Goal: Information Seeking & Learning: Find specific fact

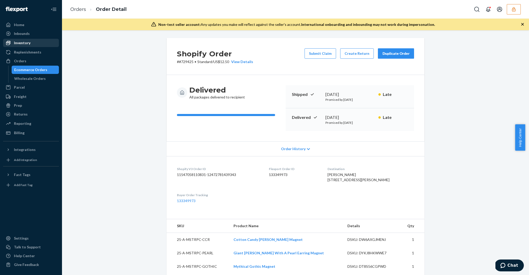
scroll to position [131, 0]
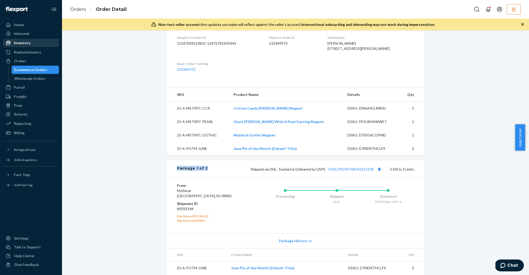
click at [36, 43] on div "Inventory" at bounding box center [31, 42] width 55 height 7
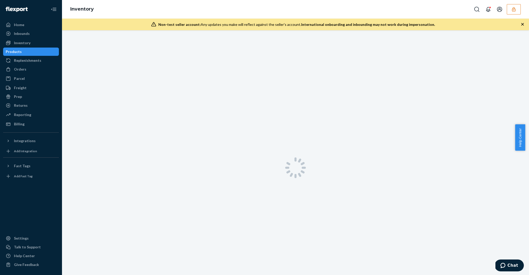
click at [34, 51] on div "Products" at bounding box center [31, 51] width 55 height 7
click at [143, 45] on input "text" at bounding box center [140, 43] width 116 height 10
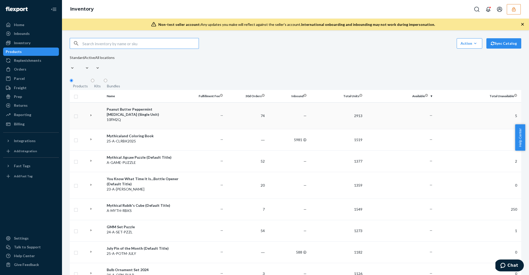
click at [144, 108] on div "Peanut Butter Peppermint Lip Balm (Single Unit)" at bounding box center [144, 112] width 74 height 10
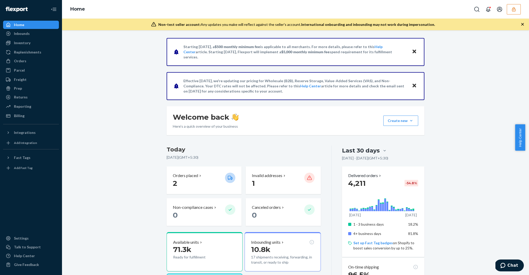
click at [508, 7] on button "button" at bounding box center [514, 9] width 14 height 10
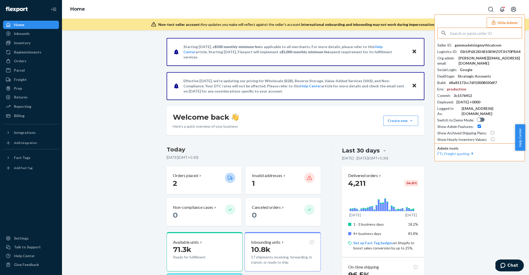
click at [484, 30] on input "text" at bounding box center [486, 33] width 72 height 10
paste input "accountingletsgelcom"
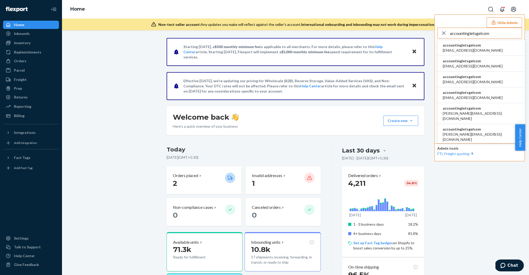
type input "accountingletsgelcom"
click at [470, 49] on span "accounting@letsgel.com" at bounding box center [473, 50] width 60 height 5
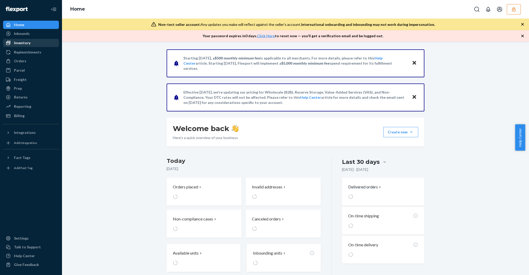
click at [44, 39] on div "Inventory" at bounding box center [31, 42] width 55 height 7
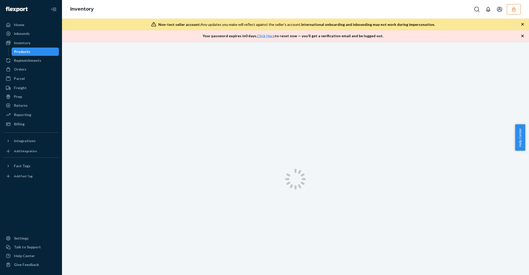
click at [48, 50] on div "Products" at bounding box center [35, 51] width 47 height 7
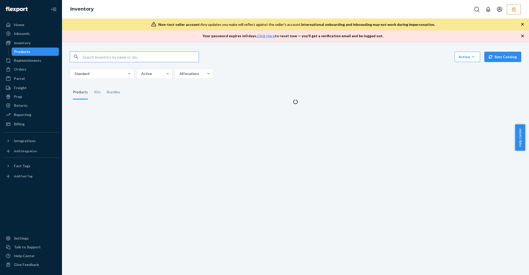
click at [153, 52] on input "text" at bounding box center [140, 57] width 116 height 10
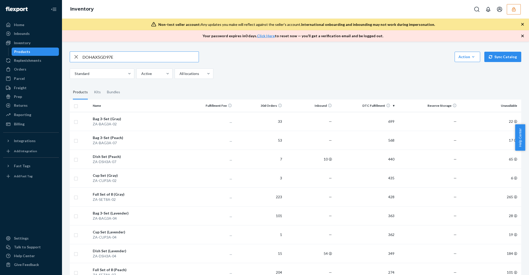
type input "DOHAX5GD97E"
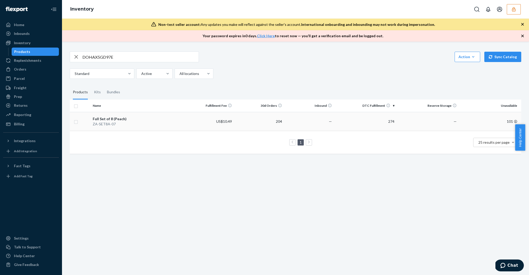
click at [140, 116] on div "Full Set of 8 (Peach)" at bounding box center [137, 118] width 89 height 5
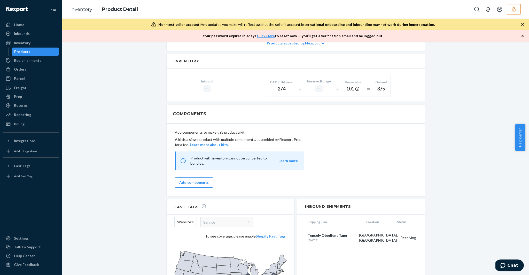
scroll to position [258, 0]
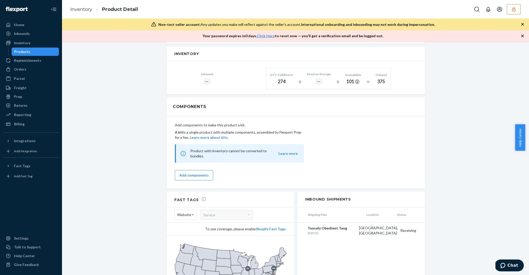
drag, startPoint x: 270, startPoint y: 71, endPoint x: 291, endPoint y: 67, distance: 21.0
click at [291, 73] on div "DTC Fulfillment" at bounding box center [281, 75] width 23 height 4
click at [281, 78] on div "274" at bounding box center [281, 81] width 23 height 7
click at [281, 84] on div "Inbound ― DTC Fulfillment 274 + Reserve Storage ― + Unavailable 101 = Onhand 375" at bounding box center [296, 77] width 258 height 33
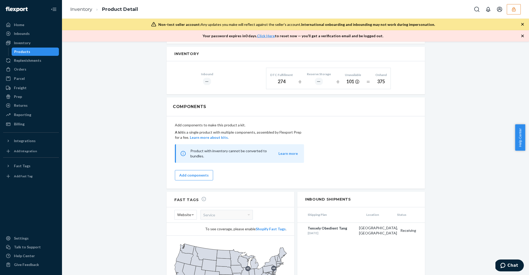
click at [280, 79] on div "274" at bounding box center [281, 81] width 23 height 7
click at [280, 78] on div "274" at bounding box center [281, 81] width 23 height 7
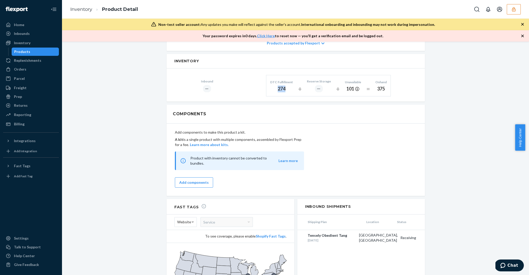
click at [283, 86] on div "274" at bounding box center [281, 89] width 23 height 7
click at [275, 86] on div "274" at bounding box center [281, 89] width 23 height 7
click at [280, 86] on div "274" at bounding box center [281, 89] width 23 height 7
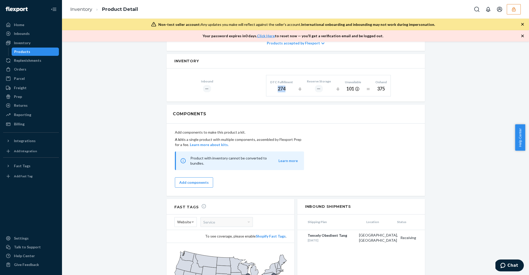
drag, startPoint x: 275, startPoint y: 83, endPoint x: 284, endPoint y: 83, distance: 9.3
click at [284, 86] on div "274" at bounding box center [281, 89] width 23 height 7
click at [281, 86] on div "274" at bounding box center [281, 89] width 23 height 7
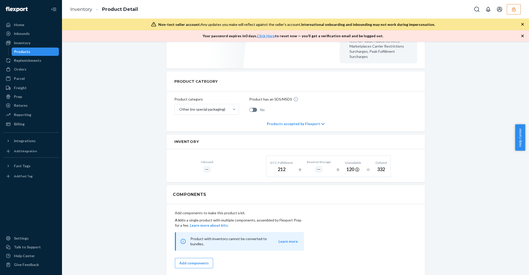
scroll to position [185, 0]
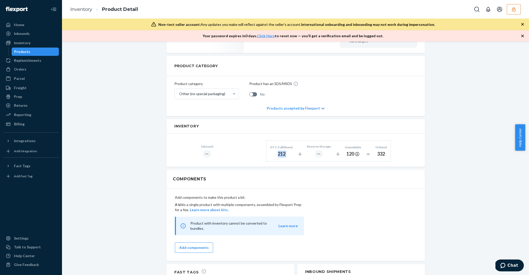
drag, startPoint x: 279, startPoint y: 148, endPoint x: 296, endPoint y: 148, distance: 17.1
click at [296, 148] on div "DTC Fulfillment 212 + Reserve Storage ― + Unavailable 120 = Onhand 332" at bounding box center [328, 150] width 125 height 21
click at [283, 151] on div "212" at bounding box center [281, 154] width 23 height 7
click at [282, 151] on div "212" at bounding box center [281, 154] width 23 height 7
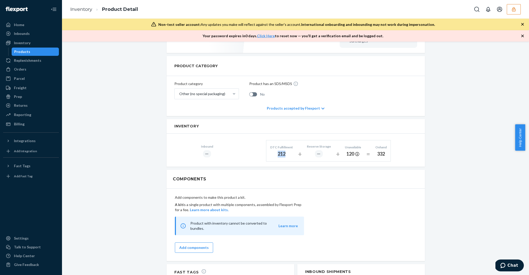
click at [282, 151] on div "212" at bounding box center [281, 154] width 23 height 7
click at [281, 151] on div "212" at bounding box center [281, 154] width 23 height 7
click at [512, 9] on icon "button" at bounding box center [513, 9] width 5 height 5
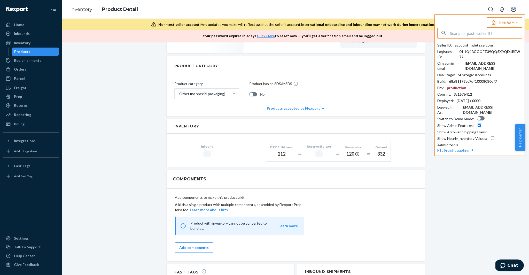
type input "¸"
type input "SELECT * FROM fulfillment.deliverrorder od WHERE od.sellerId = 'gemmadelsingmyt…"
click at [480, 33] on input "text" at bounding box center [486, 33] width 72 height 10
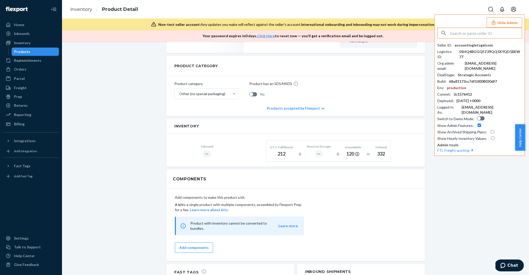
paste input "accountingletsgelcom"
type input "accountingletsgelcom"
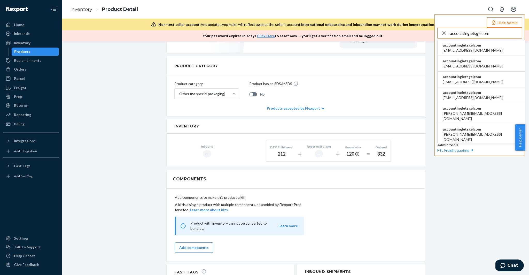
click at [482, 49] on li "accountingletsgelcom accounting@letsgel.com" at bounding box center [481, 48] width 87 height 16
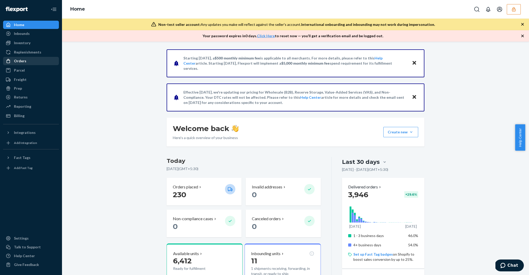
click at [18, 61] on div "Orders" at bounding box center [20, 60] width 12 height 5
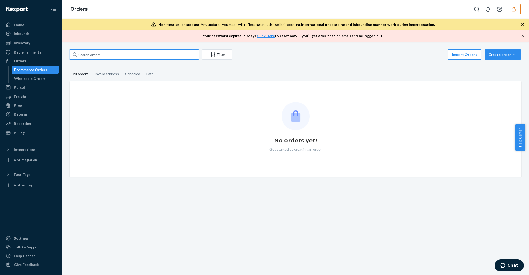
click at [123, 58] on input "text" at bounding box center [134, 54] width 129 height 10
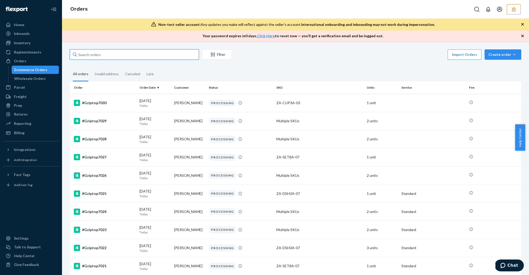
paste input "accountingletsgelcom"
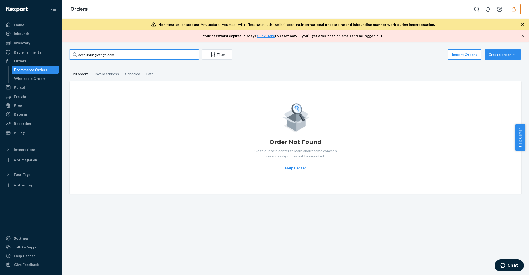
click at [108, 54] on input "accountingletsgelcom" at bounding box center [134, 54] width 129 height 10
paste input "133349966"
type input "133349966"
click at [145, 58] on input "133349966" at bounding box center [134, 54] width 129 height 10
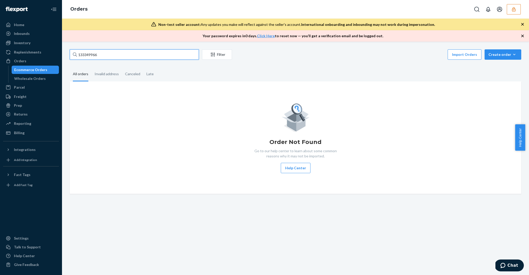
click at [145, 58] on input "133349966" at bounding box center [134, 54] width 129 height 10
click at [33, 75] on div "Wholesale Orders" at bounding box center [35, 78] width 47 height 7
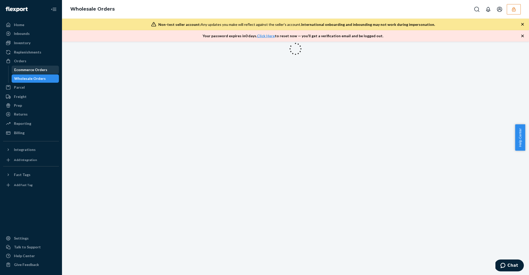
click at [35, 68] on div "Ecommerce Orders" at bounding box center [30, 69] width 33 height 5
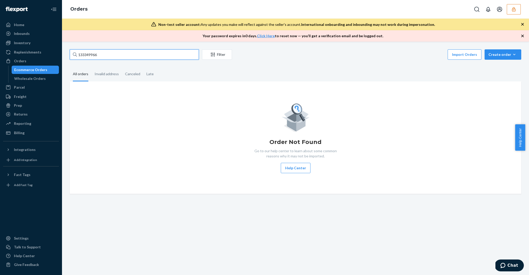
click at [103, 55] on input "133349966" at bounding box center [134, 54] width 129 height 10
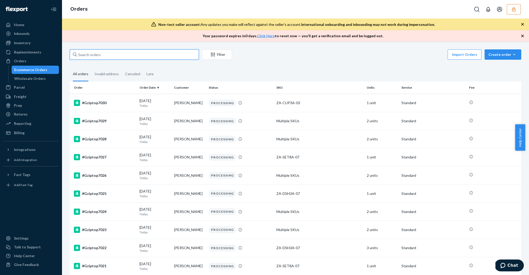
paste input "133349966"
type input "133349966"
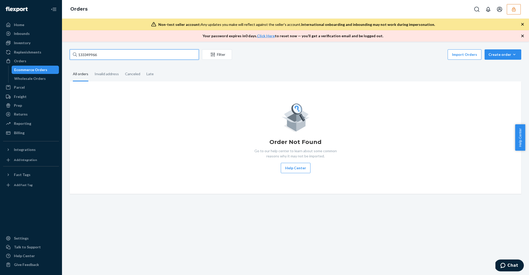
click at [112, 52] on input "133349966" at bounding box center [134, 54] width 129 height 10
click at [97, 55] on input "133349966" at bounding box center [134, 54] width 129 height 10
click at [214, 55] on icon "Filter" at bounding box center [212, 54] width 5 height 5
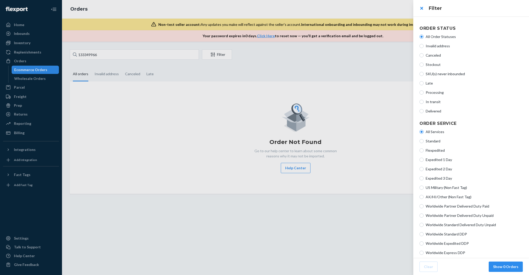
click at [349, 50] on div at bounding box center [264, 137] width 529 height 275
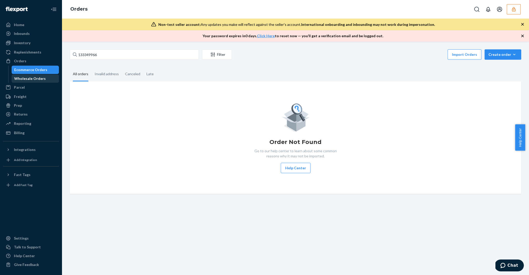
click at [37, 76] on div "Wholesale Orders" at bounding box center [30, 78] width 32 height 5
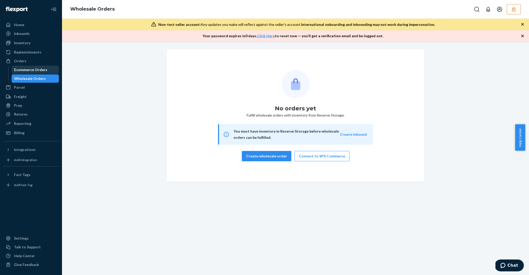
click at [31, 70] on div "Ecommerce Orders" at bounding box center [30, 69] width 33 height 5
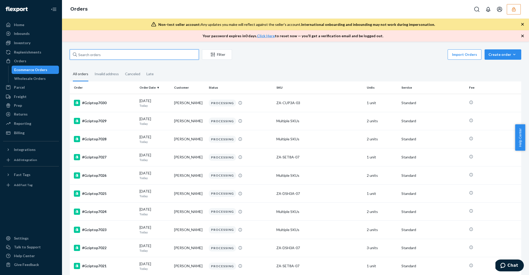
click at [108, 58] on input "text" at bounding box center [134, 54] width 129 height 10
paste input "133349966"
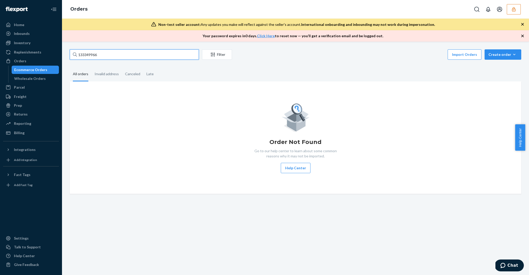
type input "133349966"
click at [513, 9] on icon "button" at bounding box center [513, 9] width 5 height 5
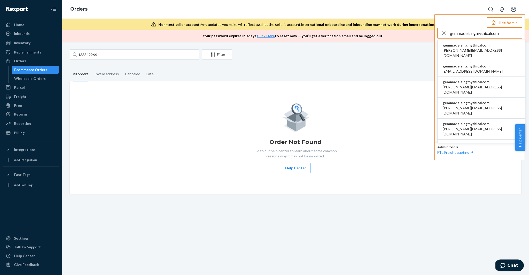
type input "gemmadelsingmythicalcom"
click at [467, 44] on span "gemmadelsingmythicalcom" at bounding box center [481, 45] width 77 height 5
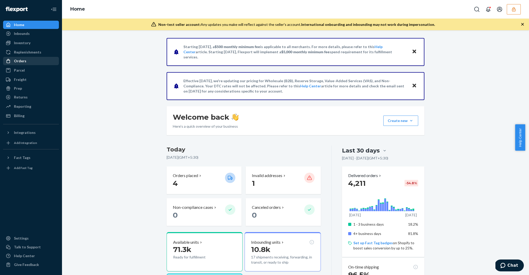
click at [25, 61] on div "Orders" at bounding box center [20, 60] width 12 height 5
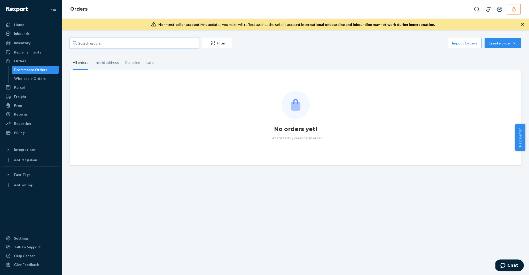
click at [112, 45] on input "text" at bounding box center [134, 43] width 129 height 10
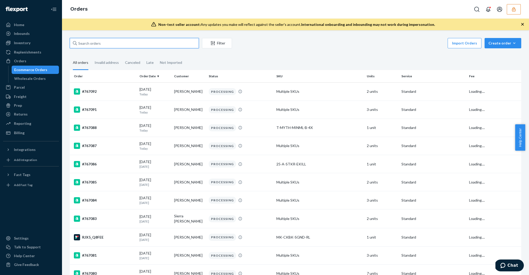
type input "¸"
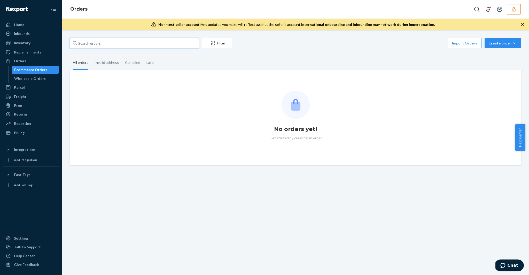
paste input "gemmadelsingmythicalcom"
type input "gemmadelsingmythicalcom"
paste input "133349966"
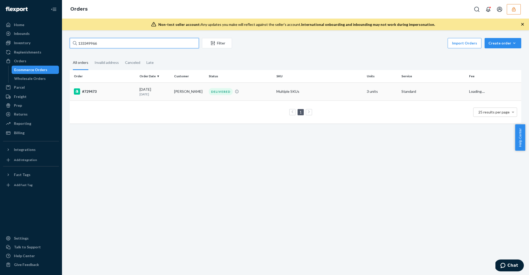
type input "133349966"
click at [135, 93] on div "#729473" at bounding box center [104, 91] width 61 height 6
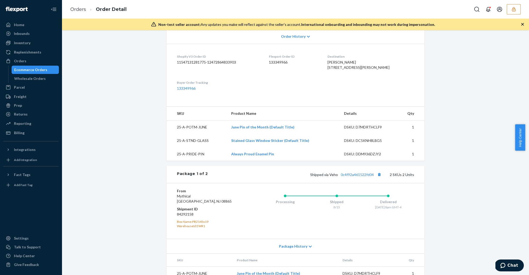
scroll to position [121, 0]
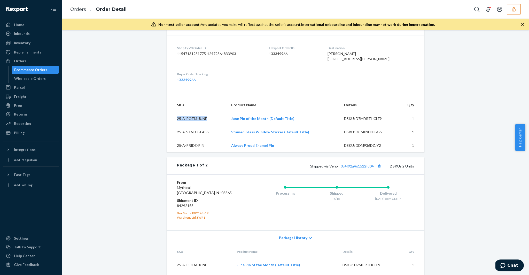
drag, startPoint x: 177, startPoint y: 127, endPoint x: 203, endPoint y: 131, distance: 26.6
click at [203, 126] on td "25-A-POTM-JUNE" at bounding box center [197, 119] width 60 height 14
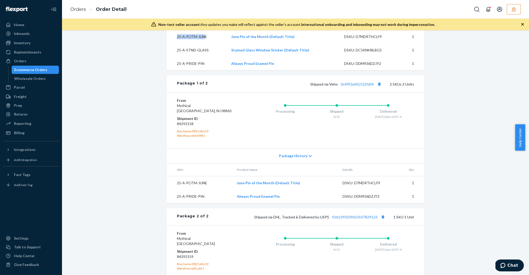
scroll to position [203, 0]
click at [188, 189] on td "25-A-POTM-JUNE" at bounding box center [200, 182] width 66 height 14
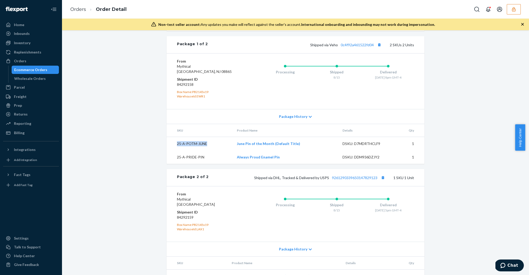
scroll to position [267, 0]
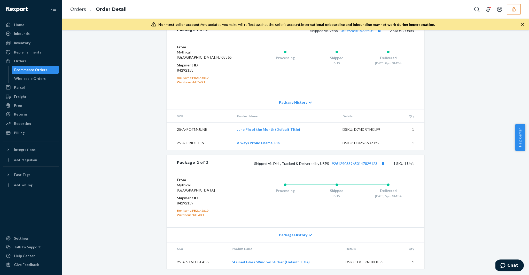
click at [184, 262] on td "25-A-STND-GLASS" at bounding box center [197, 262] width 61 height 14
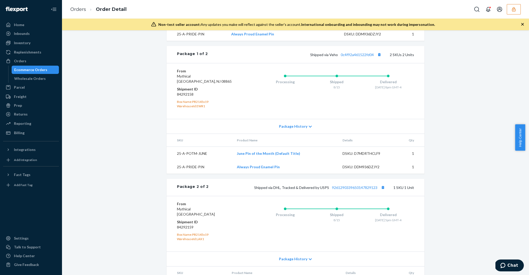
scroll to position [225, 0]
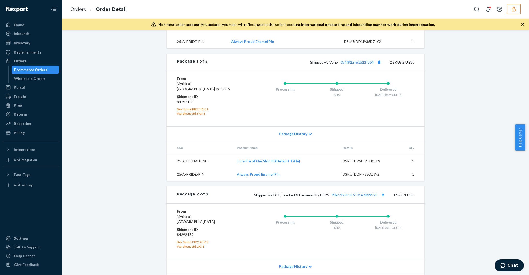
click at [189, 168] on td "25-A-POTM-JUNE" at bounding box center [200, 161] width 66 height 14
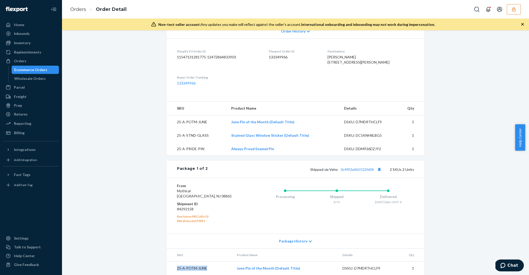
scroll to position [122, 0]
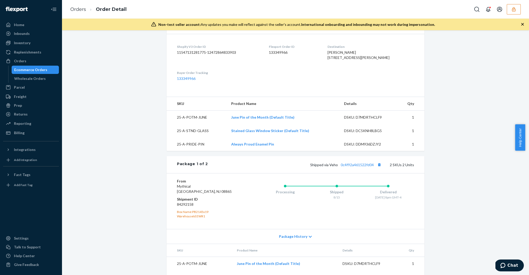
click at [191, 124] on td "25-A-POTM-JUNE" at bounding box center [197, 118] width 60 height 14
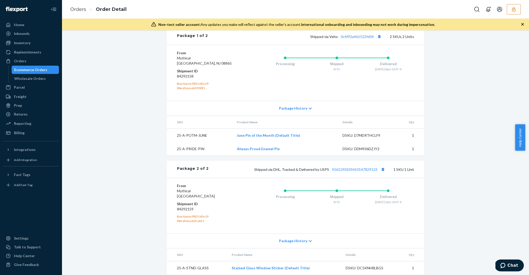
scroll to position [250, 0]
drag, startPoint x: 184, startPoint y: 145, endPoint x: 213, endPoint y: 144, distance: 29.0
click at [213, 142] on td "25-A-POTM-JUNE" at bounding box center [200, 136] width 66 height 14
drag, startPoint x: 176, startPoint y: 159, endPoint x: 205, endPoint y: 158, distance: 29.2
click at [205, 156] on td "25-A-PRIDE-PIN" at bounding box center [200, 148] width 66 height 13
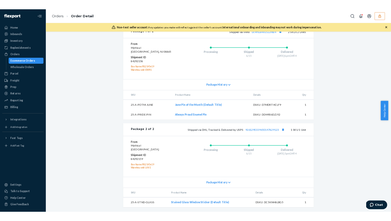
scroll to position [267, 0]
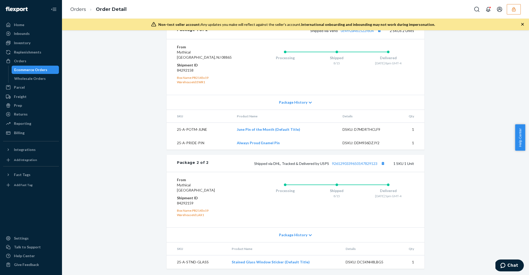
click at [363, 126] on td "DSKU: D7MDRTHCLF9" at bounding box center [366, 129] width 57 height 14
click at [363, 131] on div "DSKU: D7MDRTHCLF9" at bounding box center [367, 129] width 49 height 5
copy div "D7MDRTHCLF9"
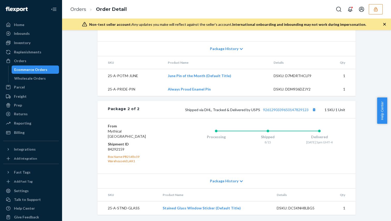
scroll to position [310, 0]
click at [293, 92] on div "DSKU: DDM936DZJY2" at bounding box center [297, 89] width 49 height 5
copy div "DDM936DZJY2"
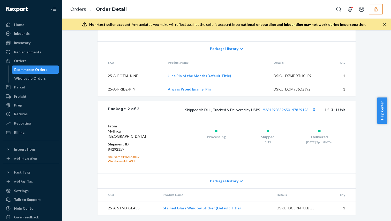
click at [293, 208] on div "DSKU: DC5KNH8LBG5" at bounding box center [300, 208] width 49 height 5
copy div "DC5KNH8LBG5"
click at [289, 89] on div "DSKU: DDM936DZJY2" at bounding box center [297, 89] width 49 height 5
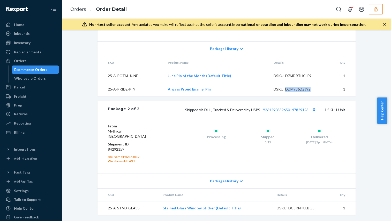
click at [292, 75] on div "DSKU: D7MDRTHCLF9" at bounding box center [297, 75] width 49 height 5
copy div "D7MDRTHCLF9"
